Goal: Information Seeking & Learning: Check status

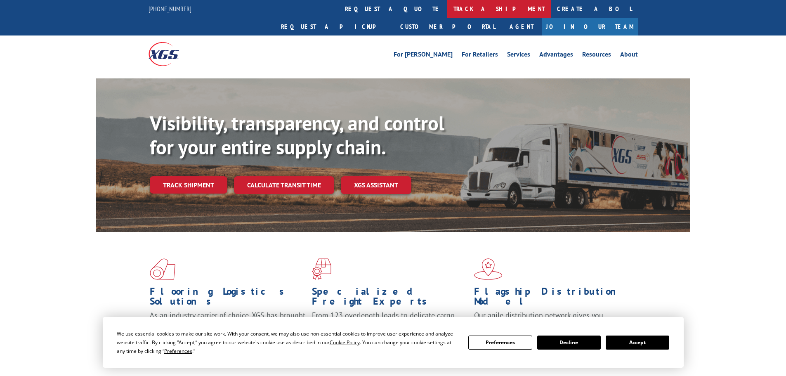
click at [447, 13] on link "track a shipment" at bounding box center [499, 9] width 104 height 18
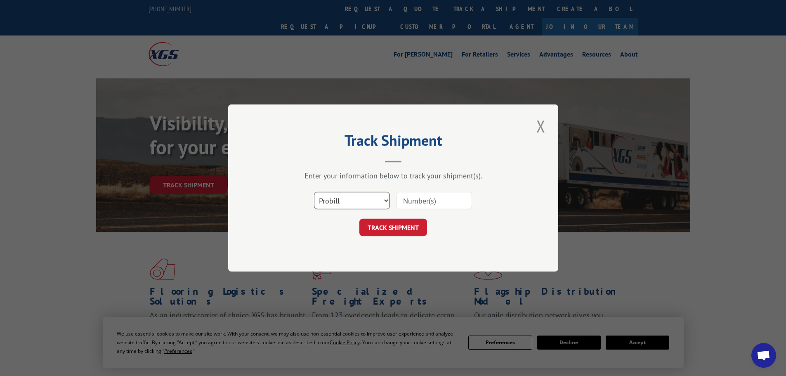
click at [361, 204] on select "Select category... Probill BOL PO" at bounding box center [352, 200] width 76 height 17
select select "bol"
click at [314, 192] on select "Select category... Probill BOL PO" at bounding box center [352, 200] width 76 height 17
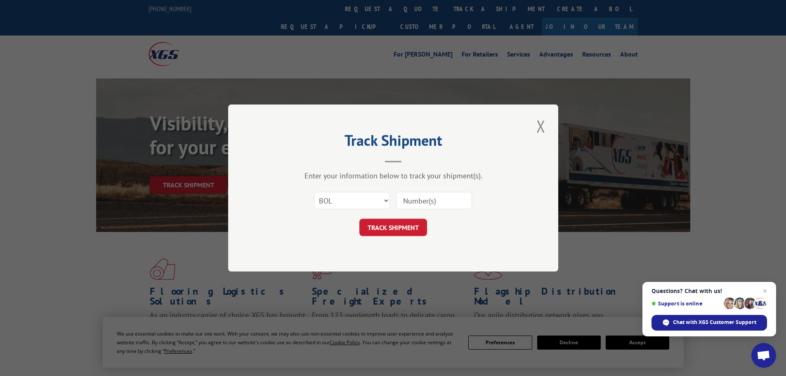
click at [406, 201] on input at bounding box center [434, 200] width 76 height 17
paste input "4865986"
type input "4865986"
click at [402, 227] on button "TRACK SHIPMENT" at bounding box center [393, 227] width 68 height 17
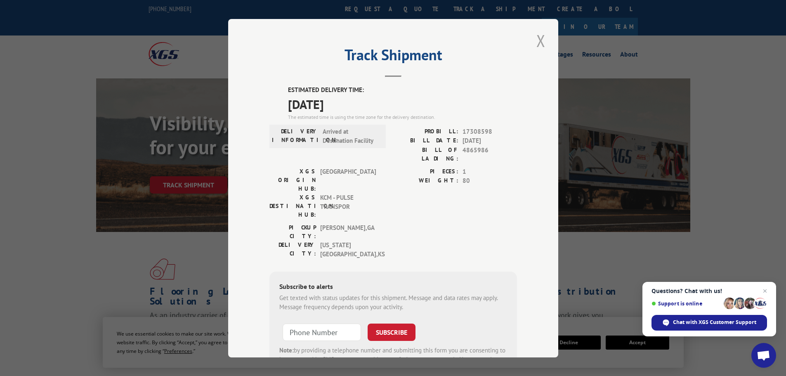
click at [538, 39] on button "Close modal" at bounding box center [541, 40] width 14 height 23
